Goal: Navigation & Orientation: Find specific page/section

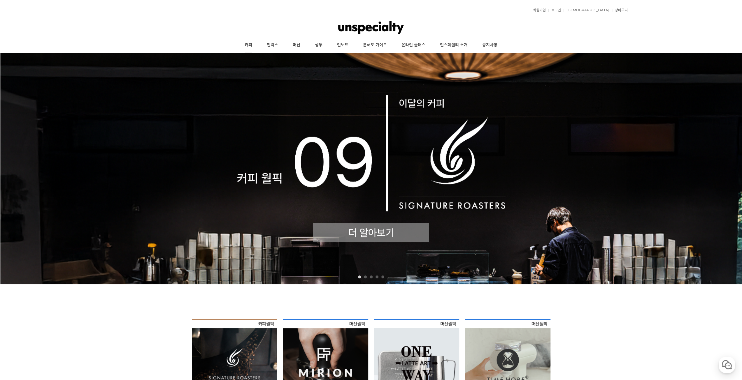
click at [248, 46] on link "커피" at bounding box center [248, 45] width 22 height 15
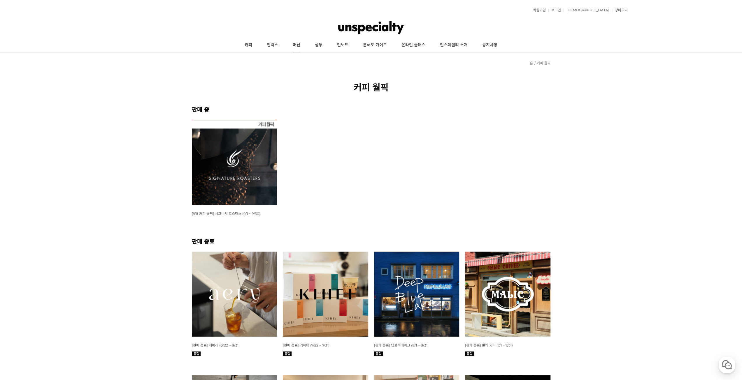
click at [301, 46] on link "머신" at bounding box center [296, 45] width 22 height 15
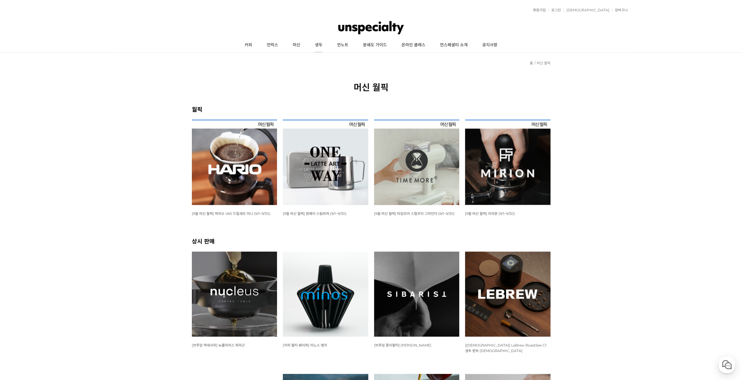
click at [318, 46] on link "생두" at bounding box center [318, 45] width 22 height 15
